Goal: Task Accomplishment & Management: Use online tool/utility

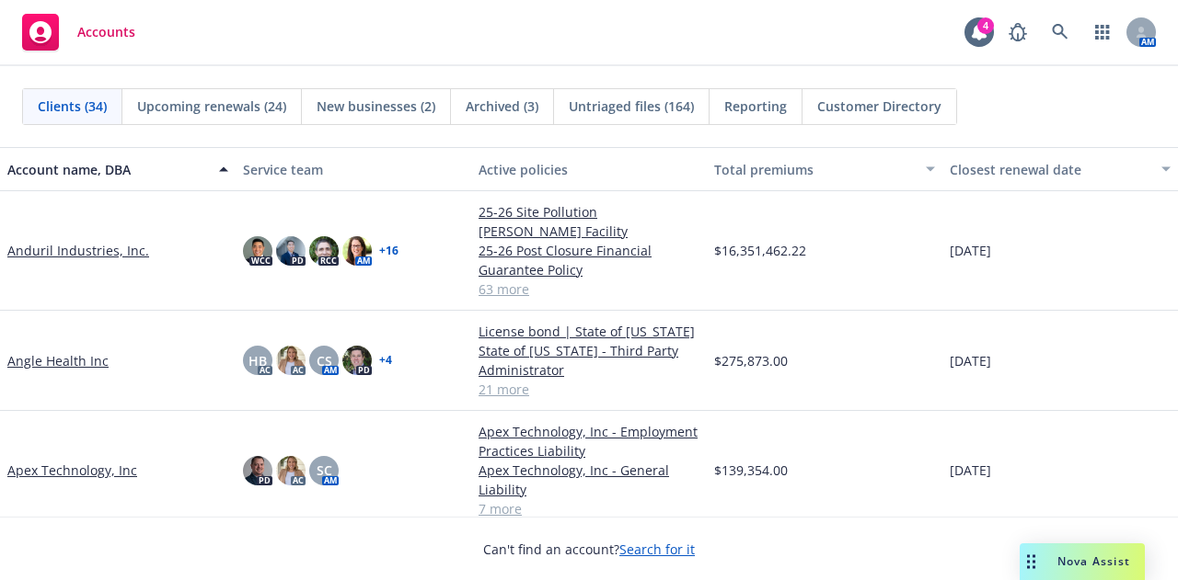
click at [40, 461] on link "Apex Technology, Inc" at bounding box center [72, 470] width 130 height 19
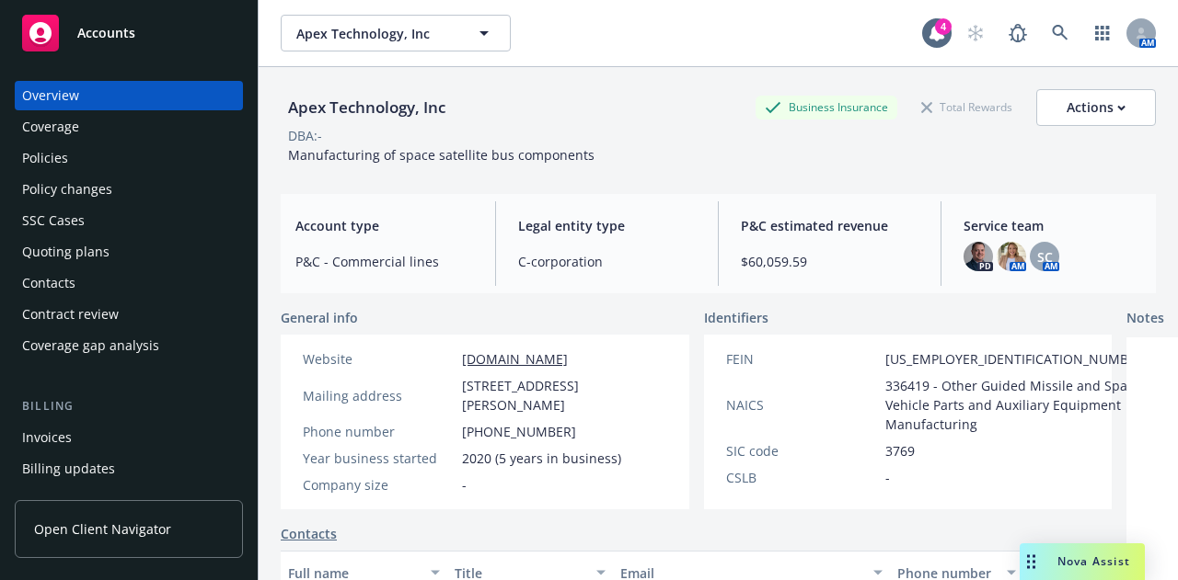
click at [107, 260] on div "Quoting plans" at bounding box center [128, 251] width 213 height 29
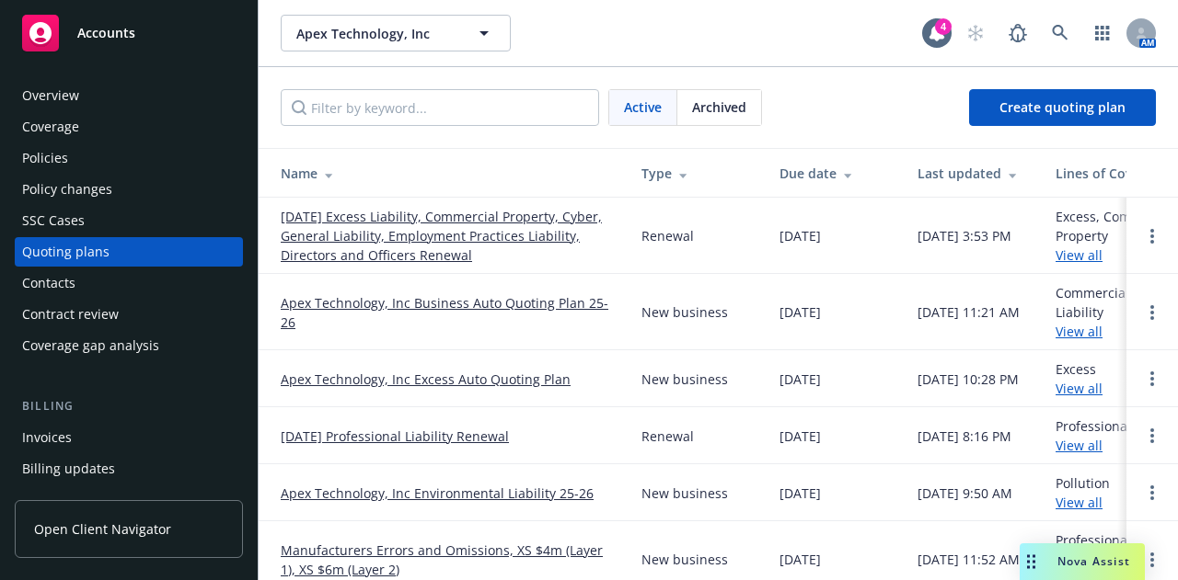
click at [414, 242] on link "[DATE] Excess Liability, Commercial Property, Cyber, General Liability, Employm…" at bounding box center [446, 236] width 331 height 58
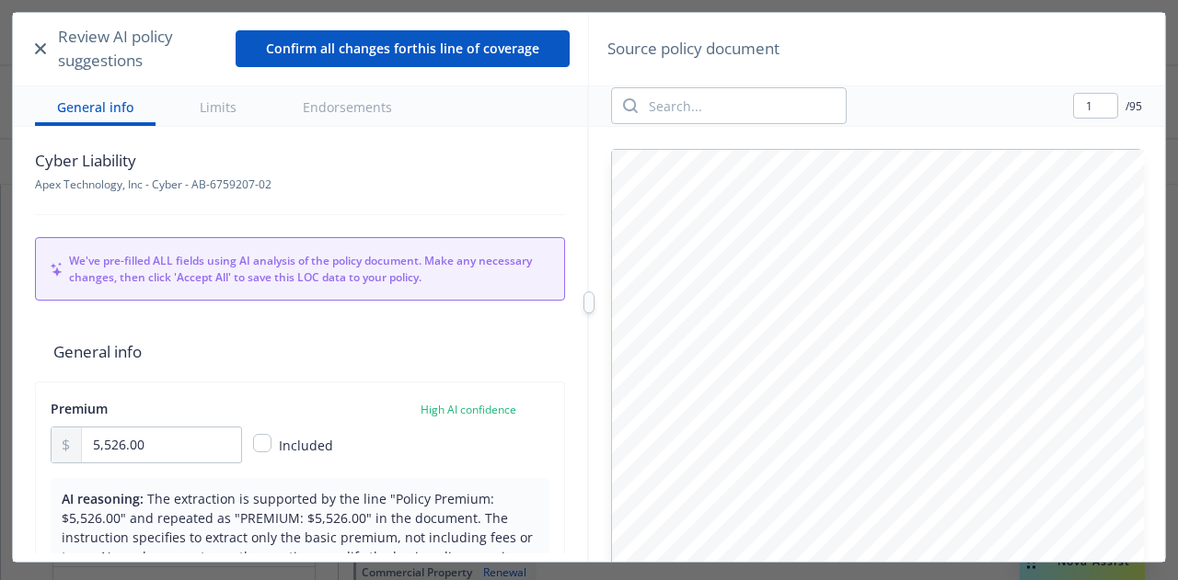
click at [39, 51] on icon "button" at bounding box center [40, 48] width 11 height 11
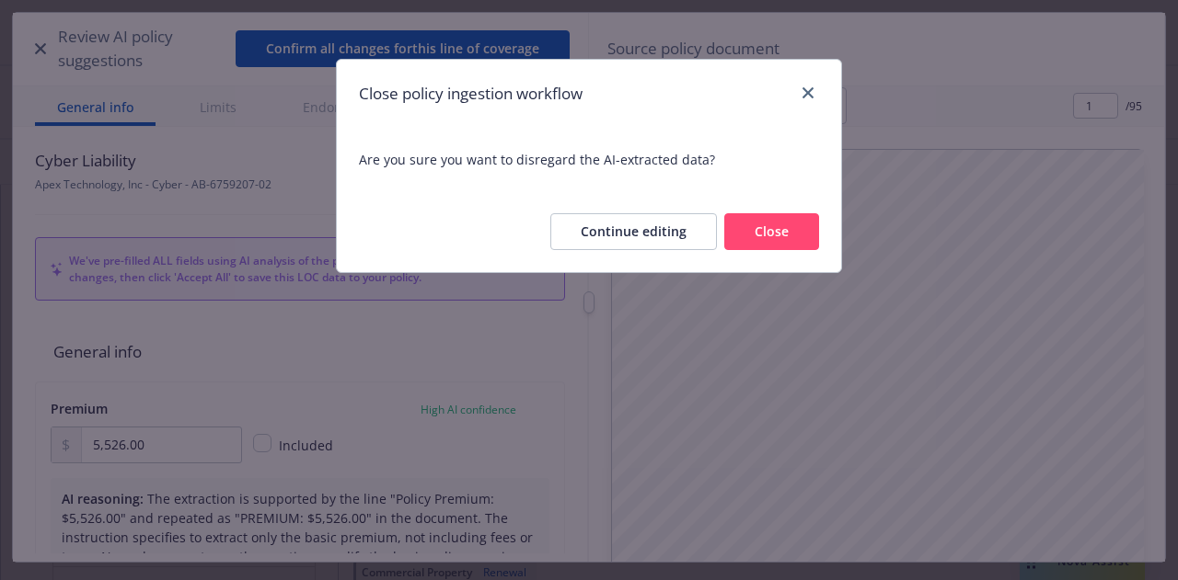
click at [754, 228] on button "Close" at bounding box center [771, 231] width 95 height 37
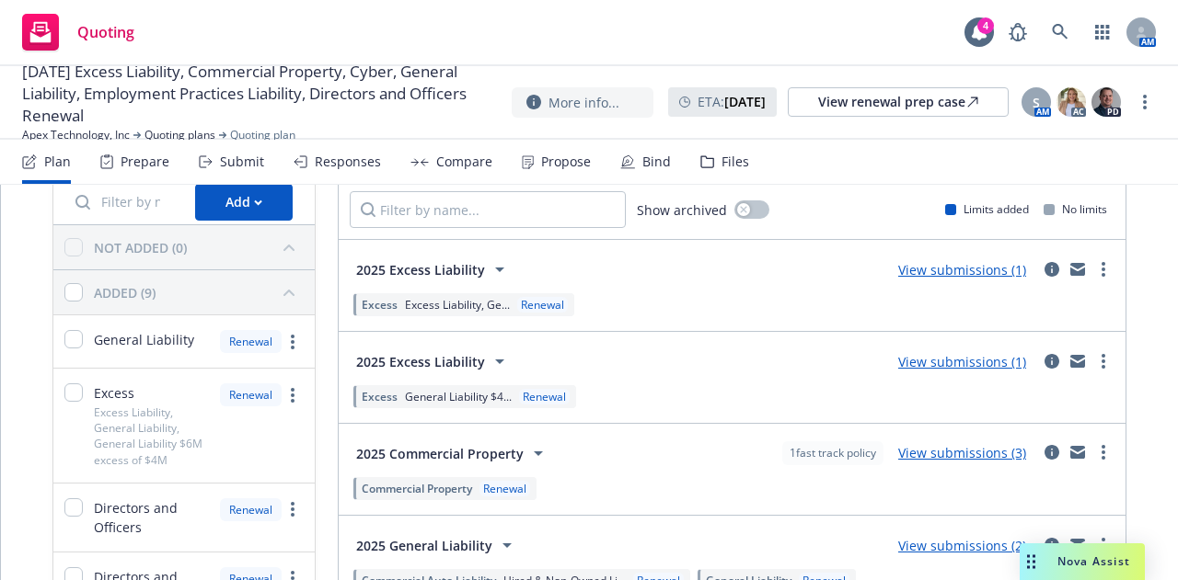
scroll to position [82, 0]
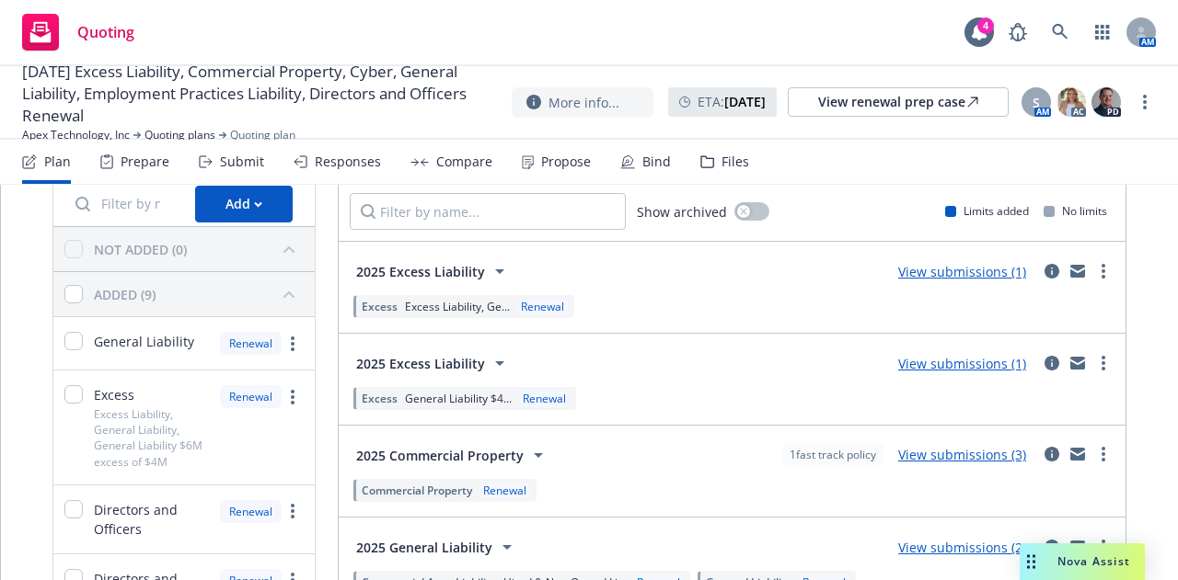
click at [488, 270] on icon at bounding box center [499, 271] width 22 height 22
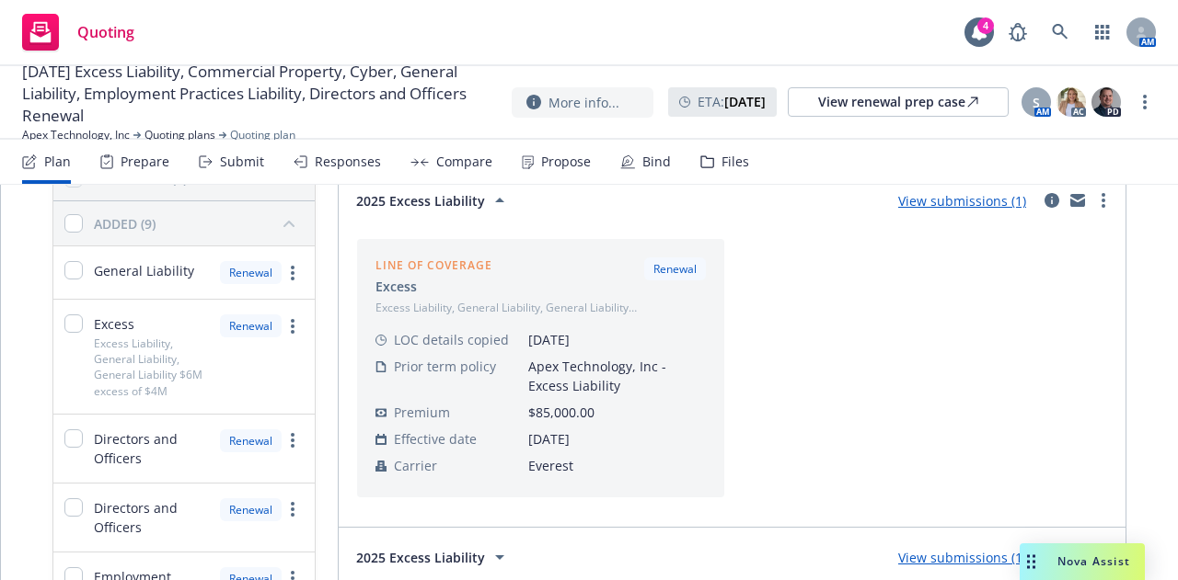
scroll to position [157, 0]
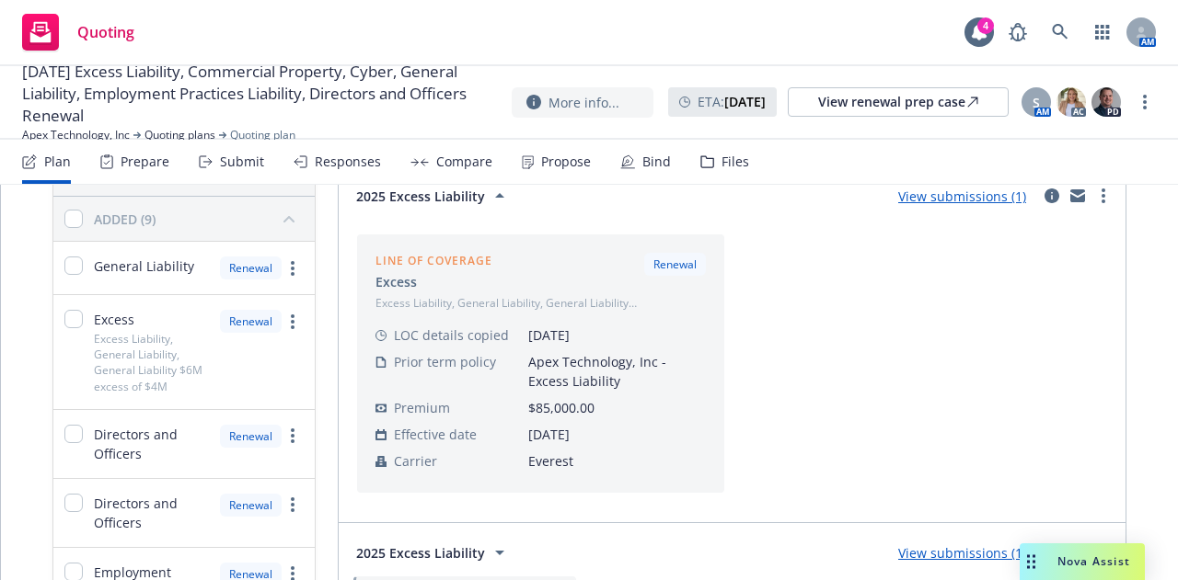
click at [224, 161] on div "Submit" at bounding box center [242, 162] width 44 height 15
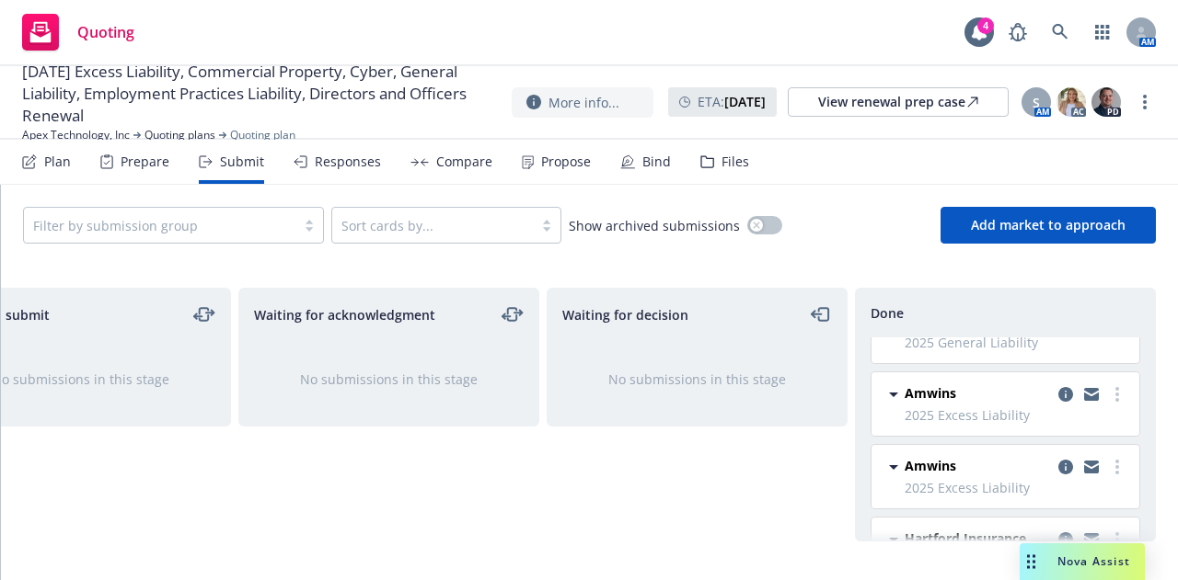
scroll to position [274, 0]
click at [884, 384] on icon at bounding box center [893, 394] width 22 height 22
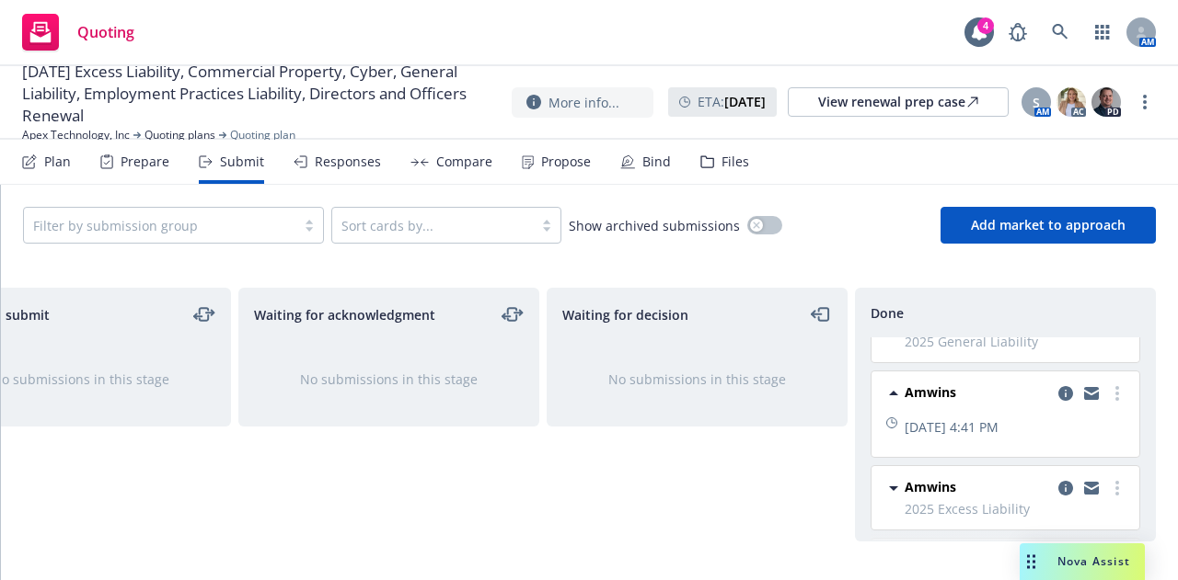
click at [884, 384] on icon at bounding box center [893, 394] width 22 height 22
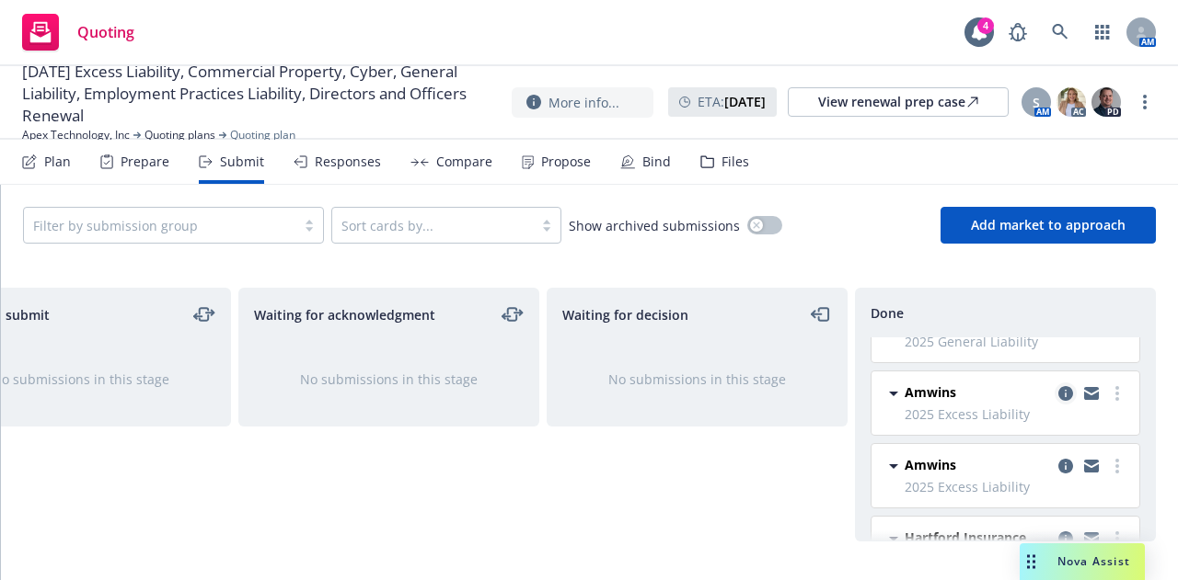
click at [1058, 394] on icon "copy logging email" at bounding box center [1065, 393] width 15 height 15
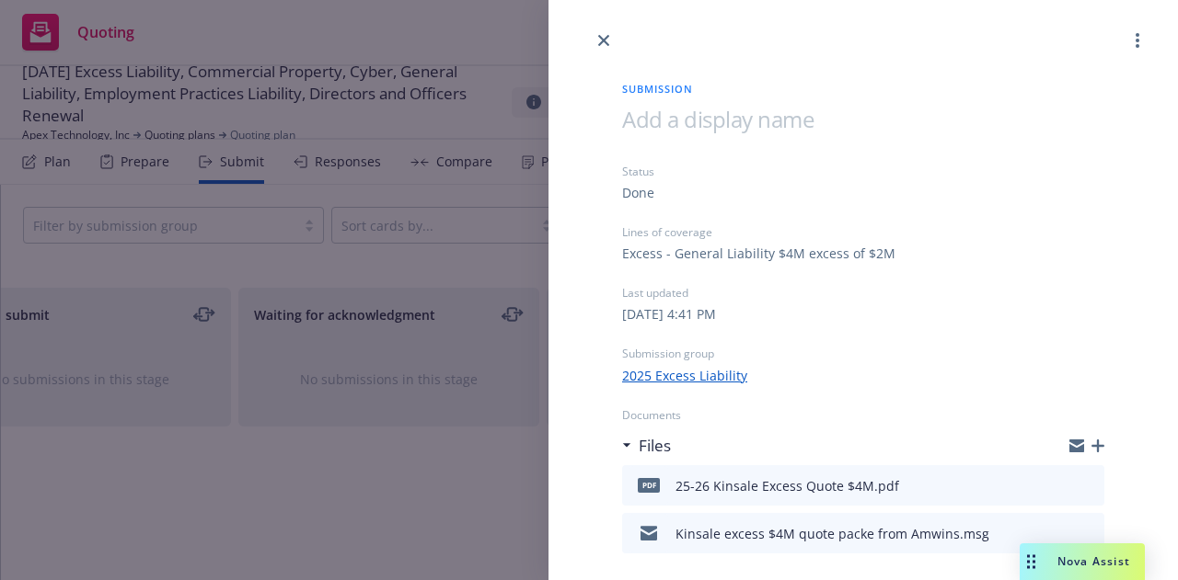
scroll to position [61, 0]
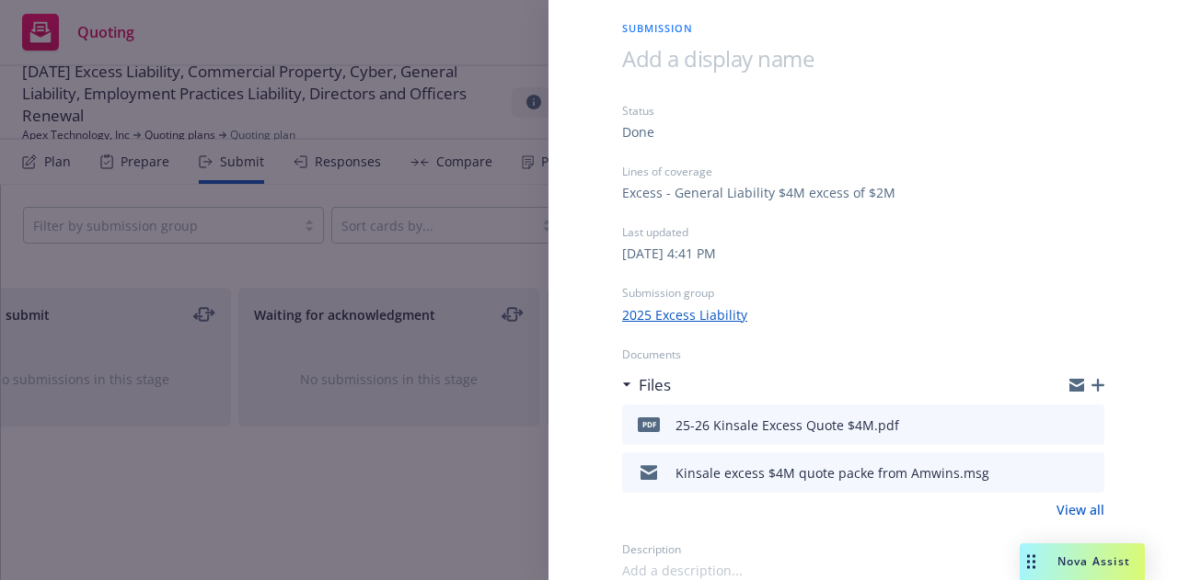
click at [1078, 430] on icon "preview file" at bounding box center [1086, 424] width 17 height 13
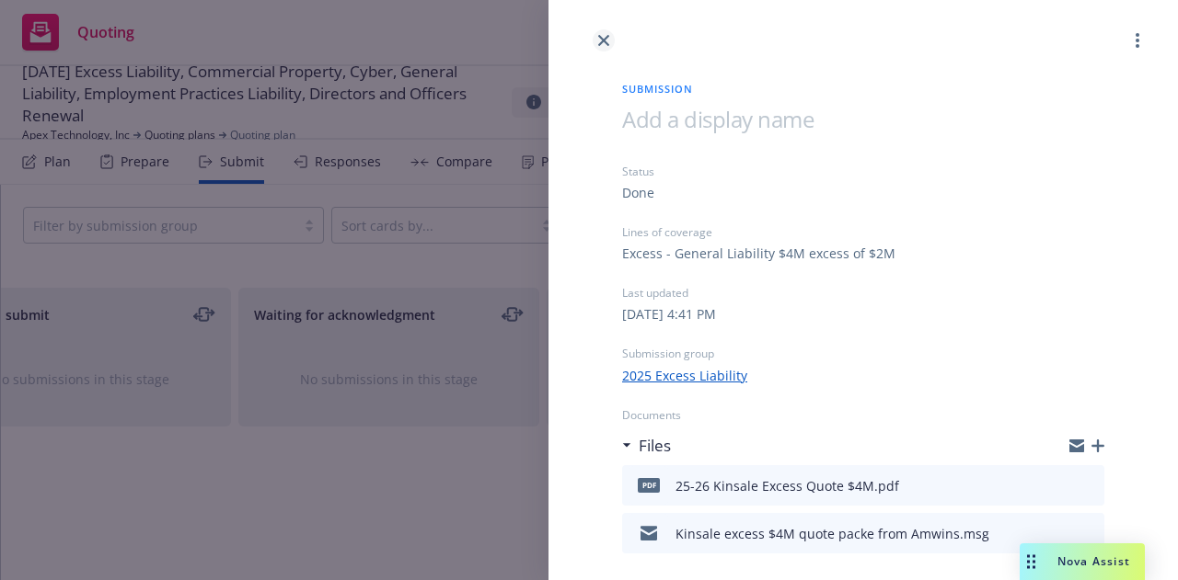
click at [601, 39] on icon "close" at bounding box center [603, 40] width 11 height 11
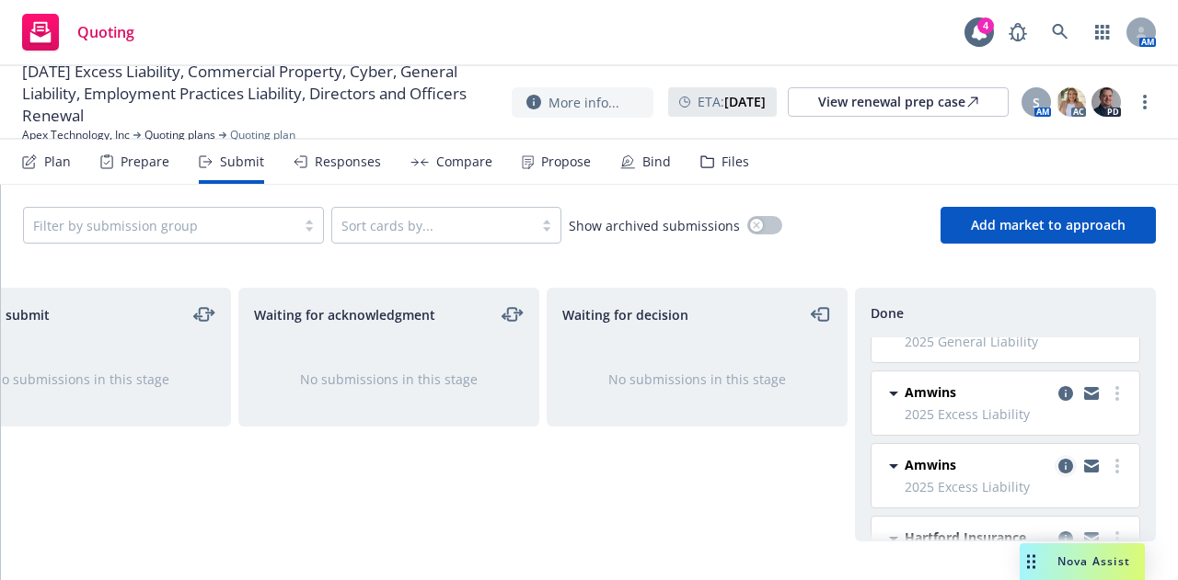
click at [1058, 460] on icon "copy logging email" at bounding box center [1065, 466] width 15 height 15
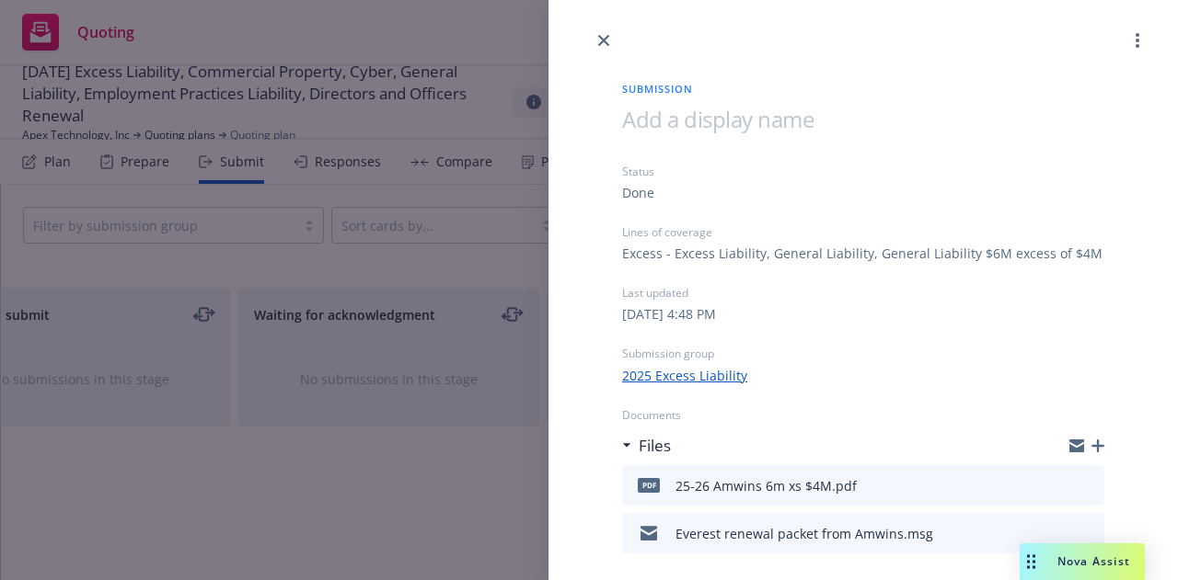
scroll to position [61, 0]
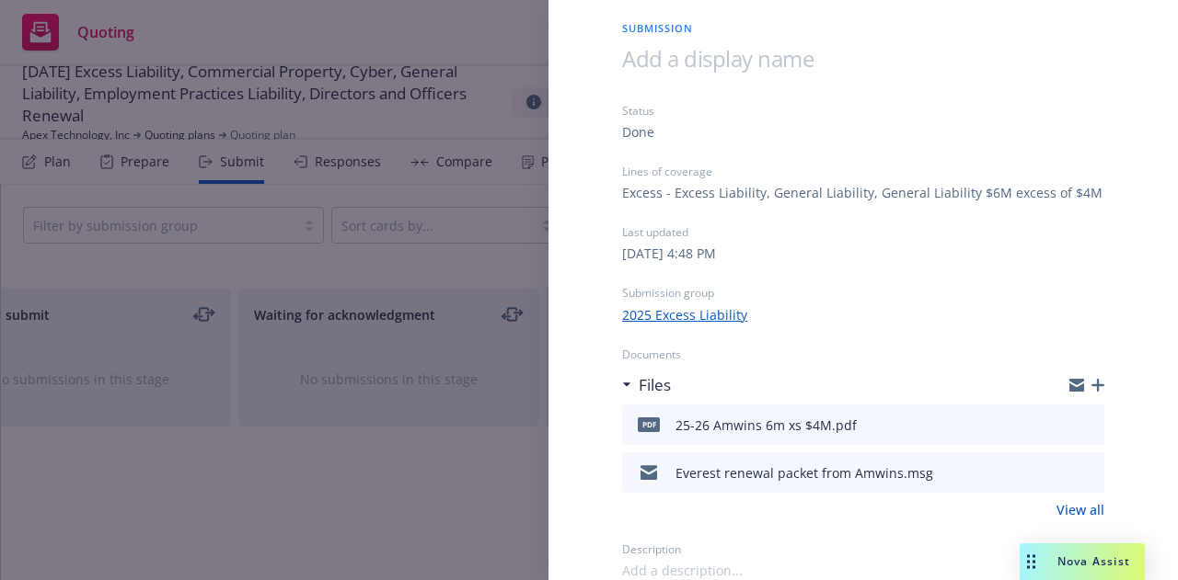
click at [1080, 416] on button at bounding box center [1088, 425] width 17 height 22
click at [1080, 431] on button at bounding box center [1088, 425] width 17 height 22
click at [1078, 423] on icon "preview file" at bounding box center [1086, 424] width 17 height 13
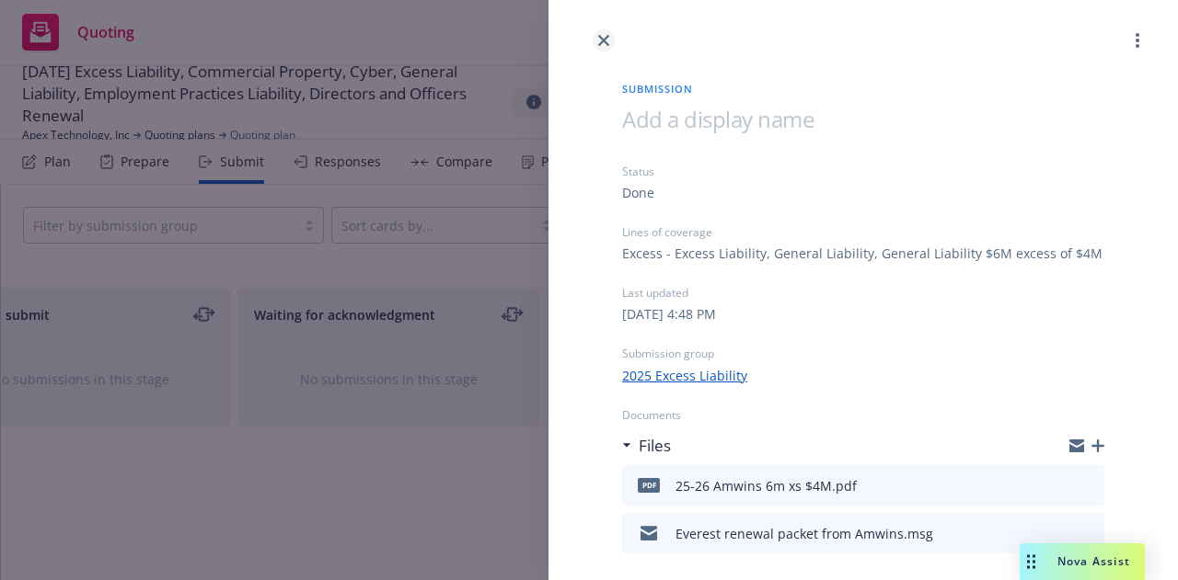
click at [600, 41] on icon "close" at bounding box center [603, 40] width 11 height 11
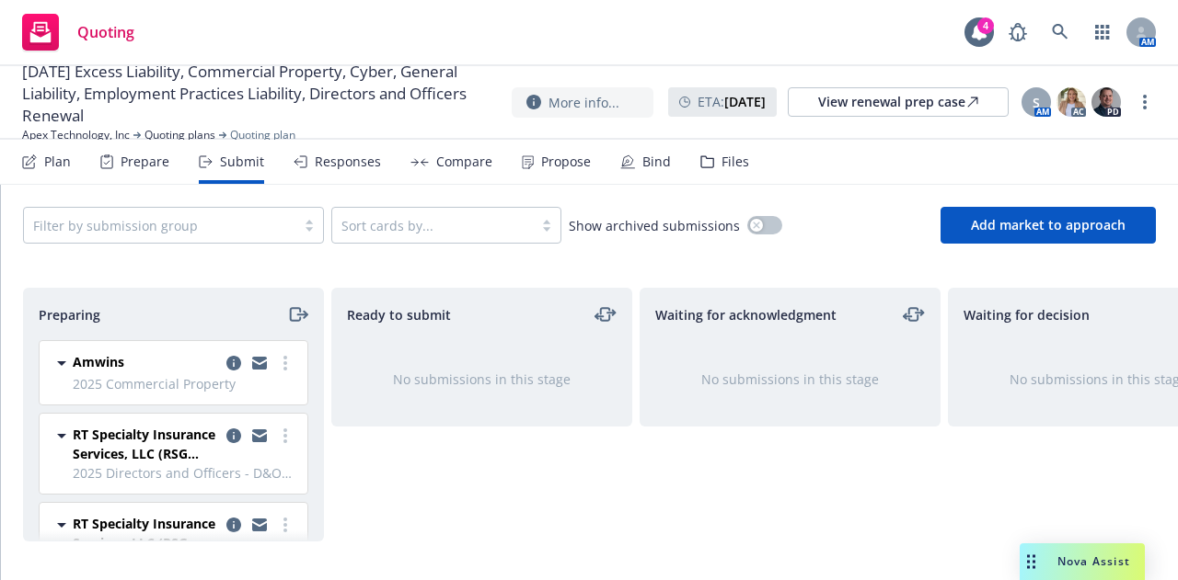
scroll to position [69, 0]
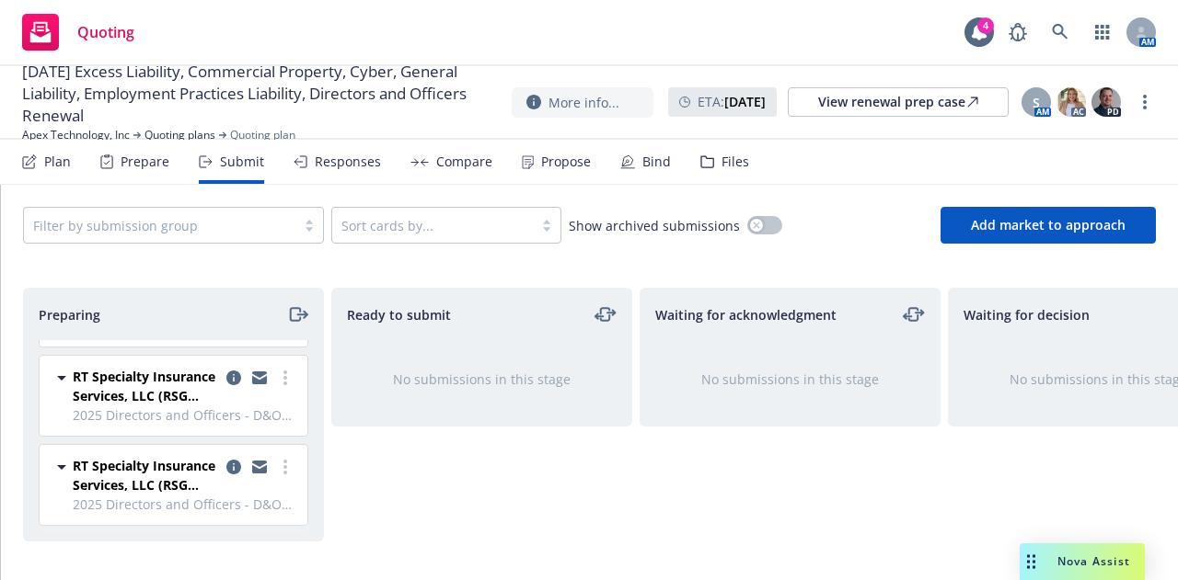
click at [58, 160] on div "Plan" at bounding box center [57, 162] width 27 height 15
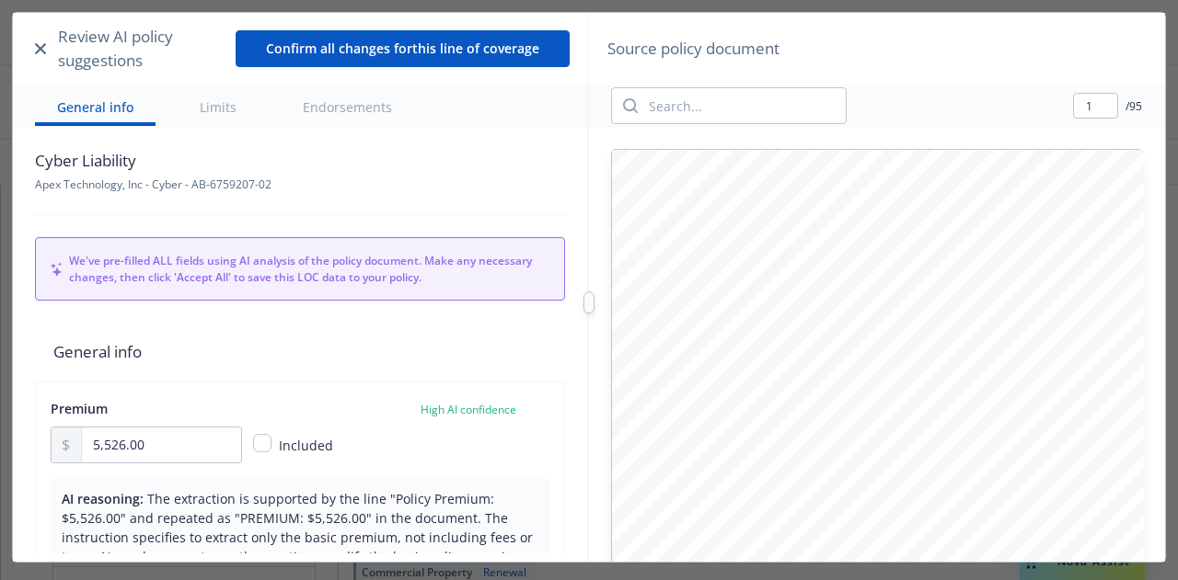
click at [35, 40] on button "button" at bounding box center [40, 49] width 19 height 22
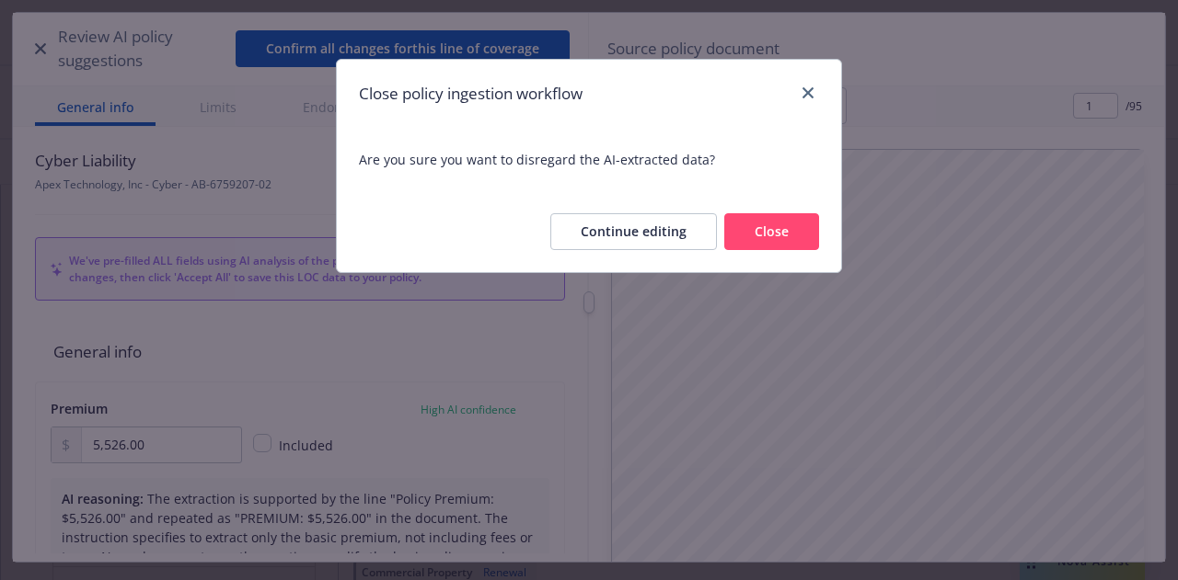
click at [764, 224] on button "Close" at bounding box center [771, 231] width 95 height 37
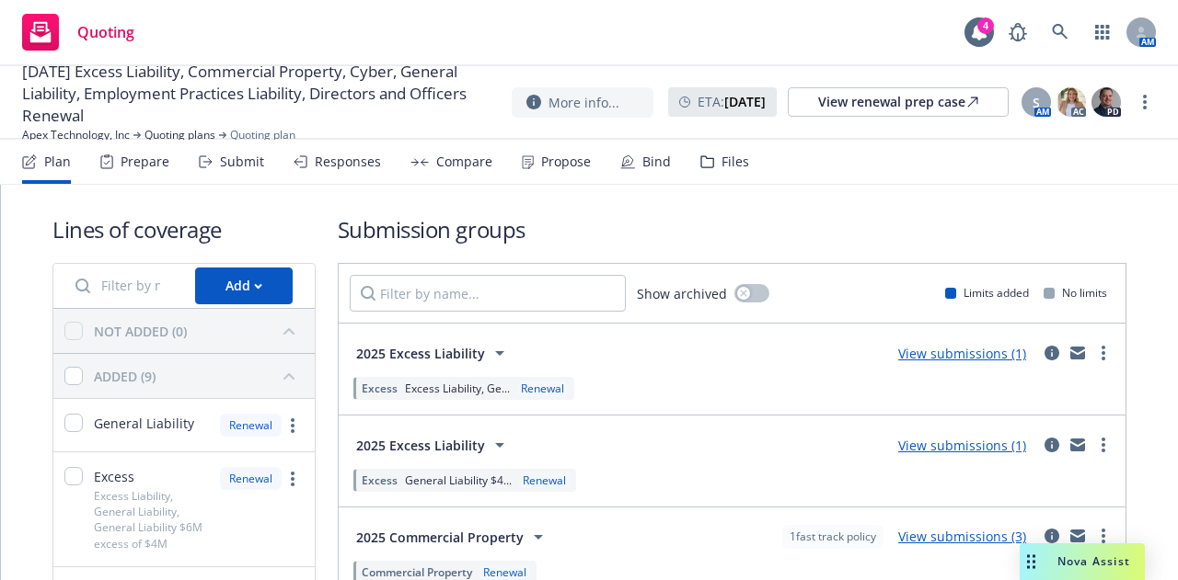
click at [133, 165] on div "Prepare" at bounding box center [145, 162] width 49 height 15
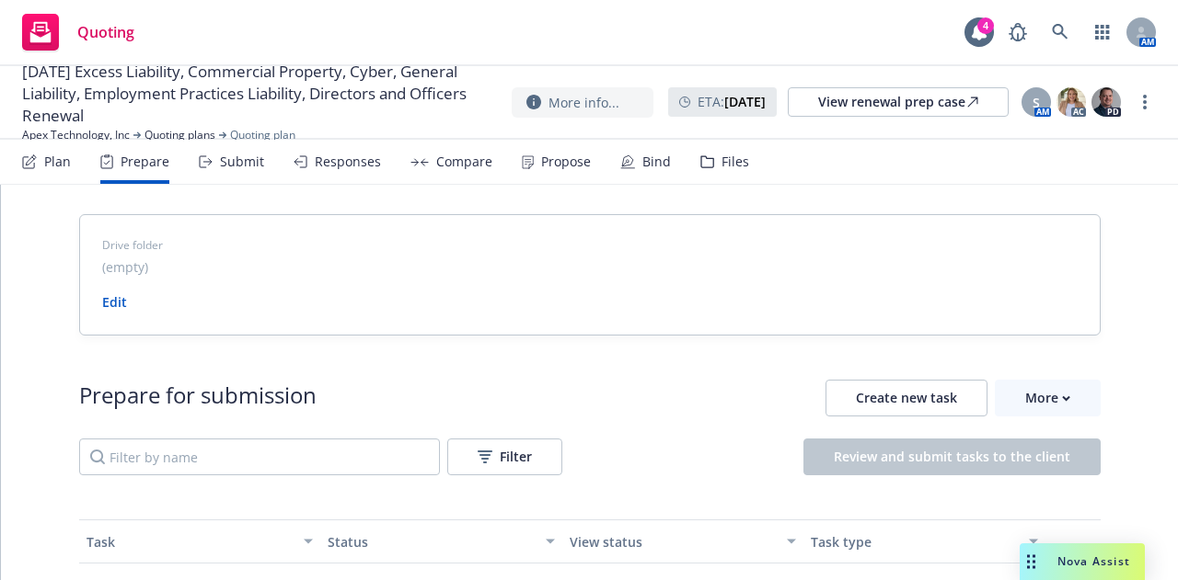
click at [70, 165] on div "Plan Prepare Submit Responses Compare Propose Bind Files" at bounding box center [385, 162] width 727 height 44
click at [61, 165] on div "Plan" at bounding box center [57, 162] width 27 height 15
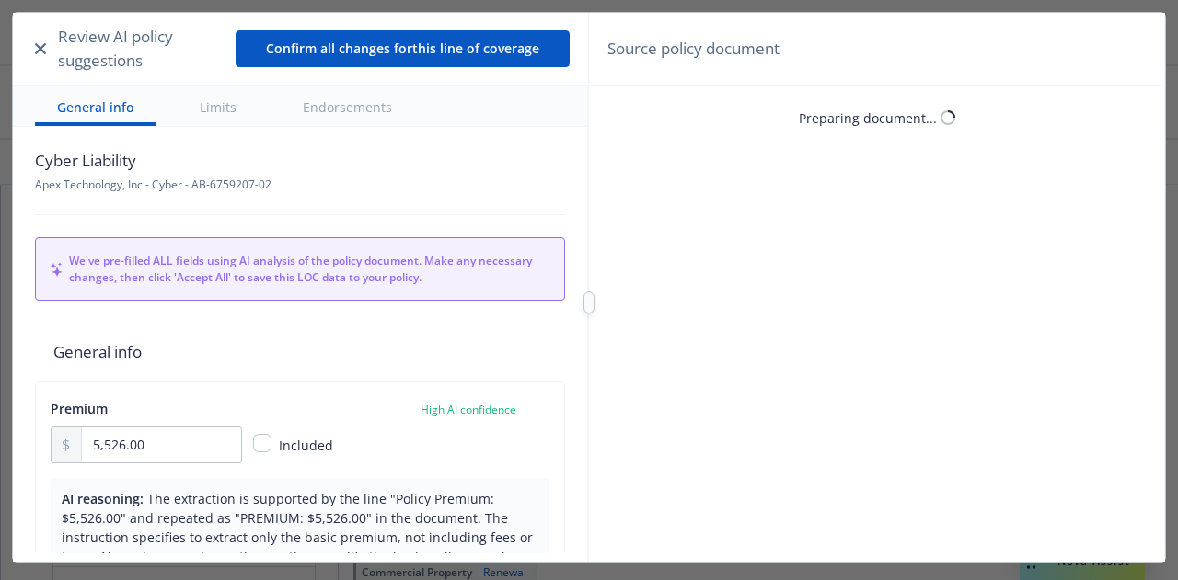
type textarea "x"
click at [42, 49] on icon "button" at bounding box center [40, 48] width 11 height 11
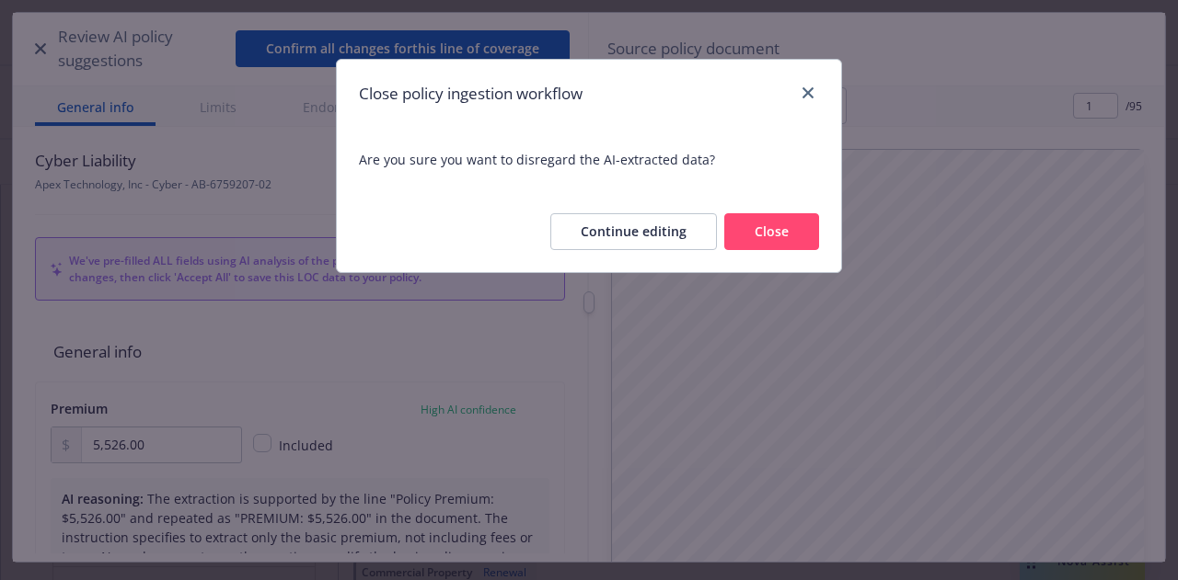
click at [773, 236] on button "Close" at bounding box center [771, 231] width 95 height 37
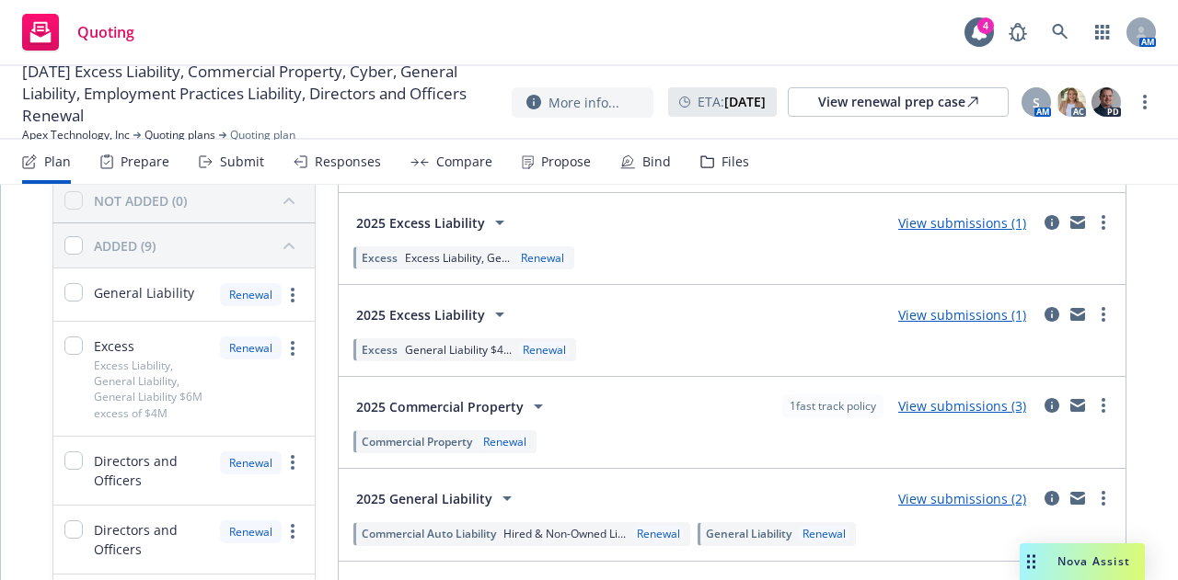
scroll to position [159, 0]
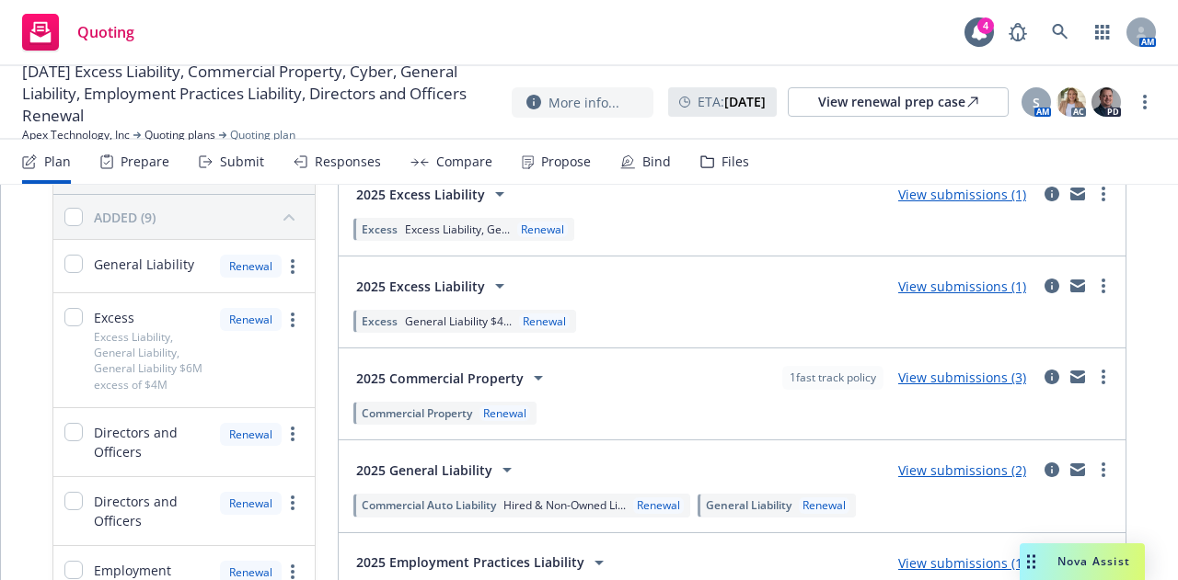
click at [488, 198] on icon at bounding box center [499, 194] width 22 height 22
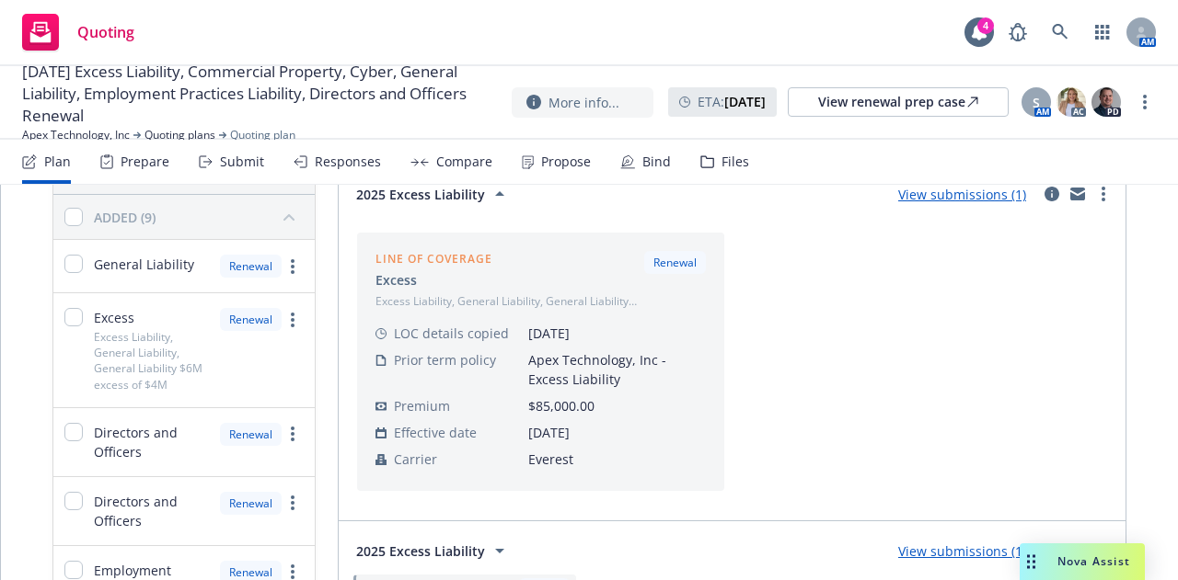
click at [488, 198] on icon at bounding box center [499, 194] width 22 height 22
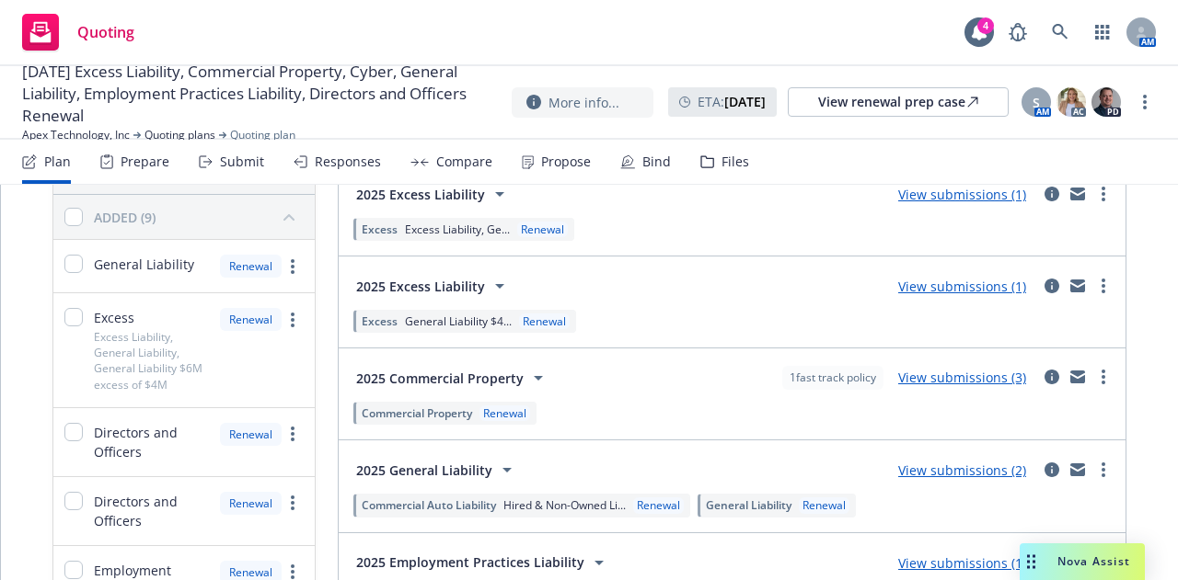
click at [488, 280] on icon at bounding box center [499, 286] width 22 height 22
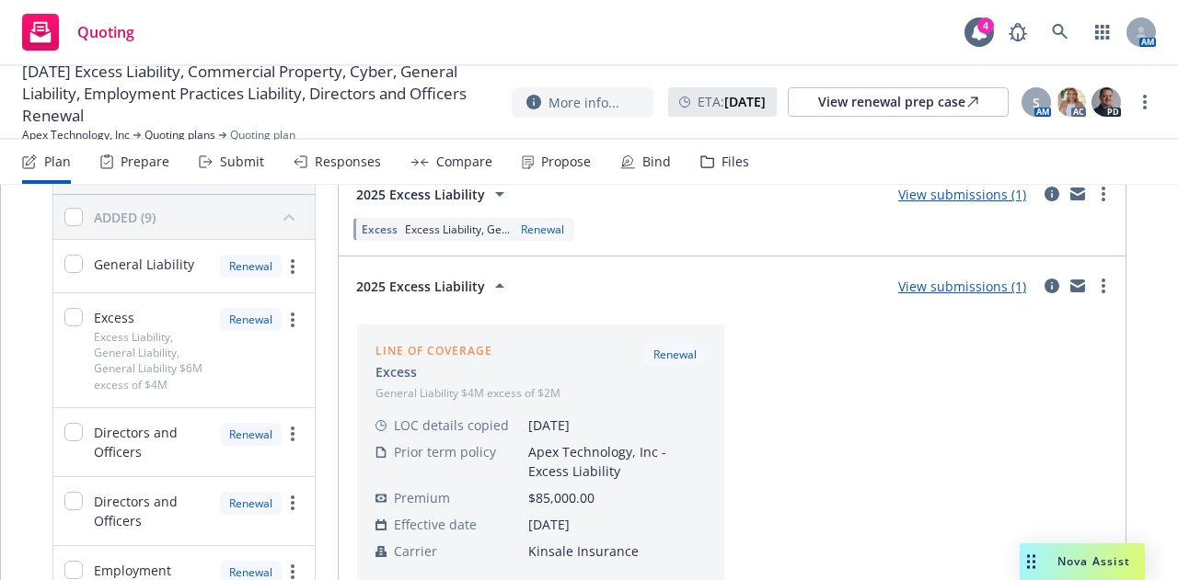
click at [488, 280] on icon at bounding box center [499, 286] width 22 height 22
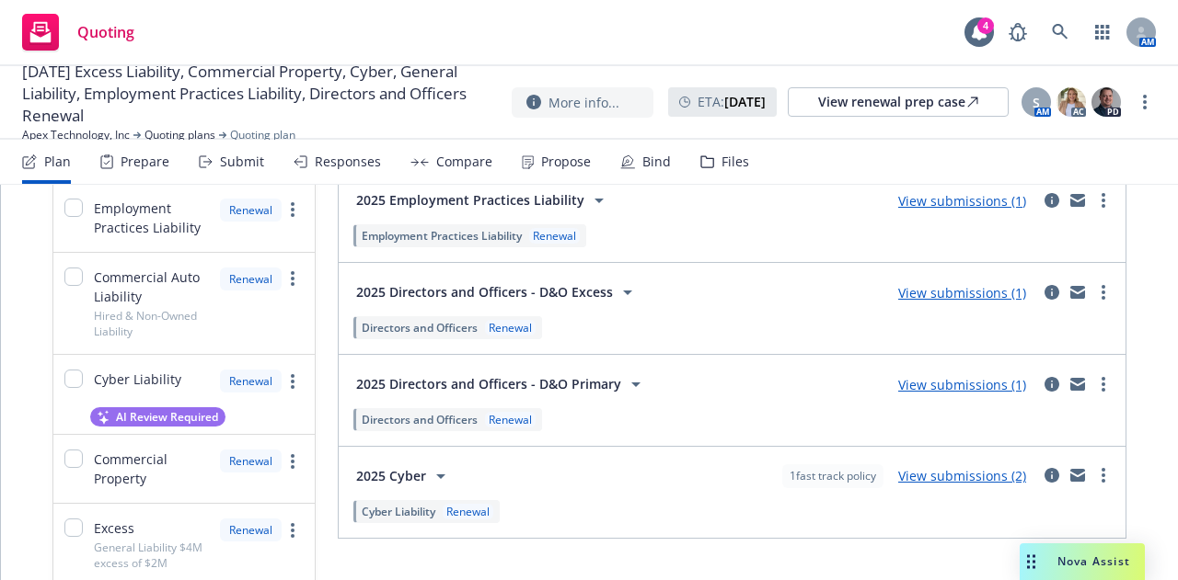
scroll to position [605, 0]
